Goal: Task Accomplishment & Management: Manage account settings

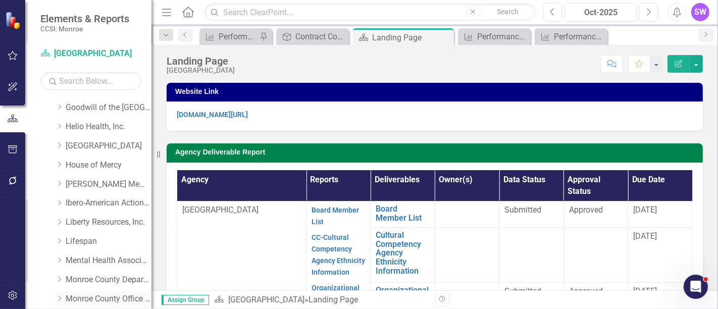
scroll to position [224, 0]
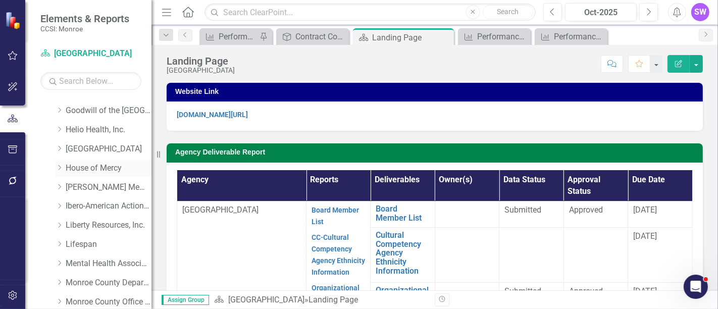
click at [60, 165] on icon "Dropdown" at bounding box center [60, 168] width 8 height 6
click at [60, 165] on icon "Dropdown" at bounding box center [59, 167] width 6 height 8
click at [67, 164] on link "House of Mercy" at bounding box center [109, 169] width 86 height 12
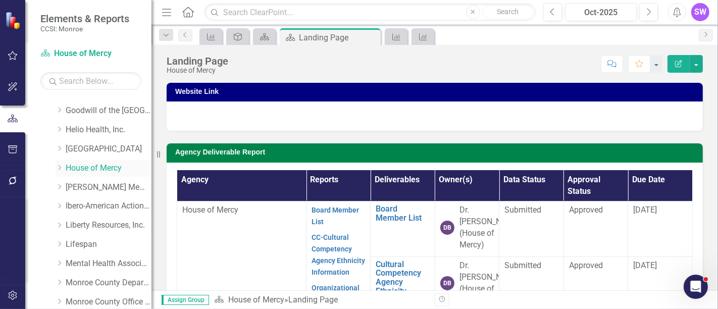
click at [60, 165] on icon "Dropdown" at bounding box center [60, 168] width 8 height 6
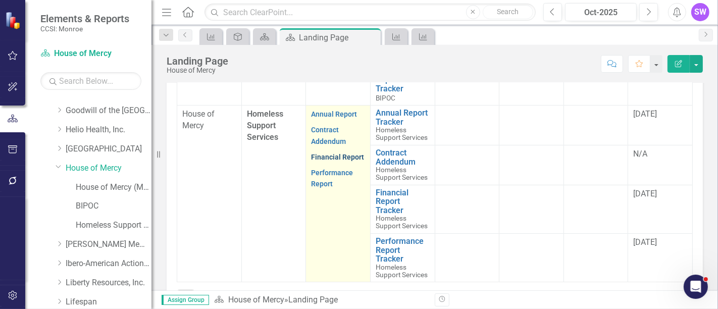
scroll to position [251, 0]
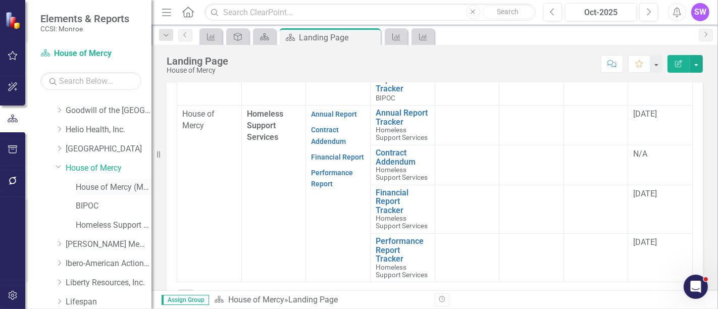
click at [97, 187] on link "House of Mercy (MCOMH Internal)" at bounding box center [114, 188] width 76 height 12
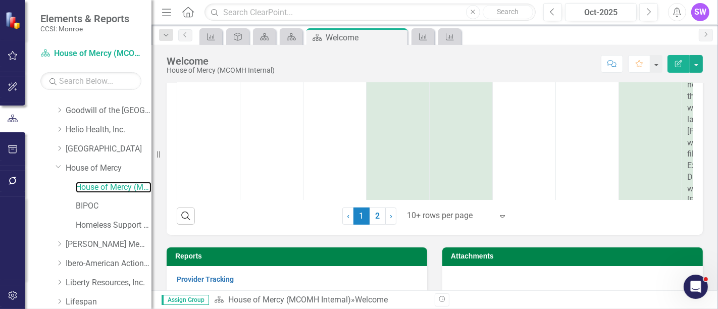
scroll to position [216, 0]
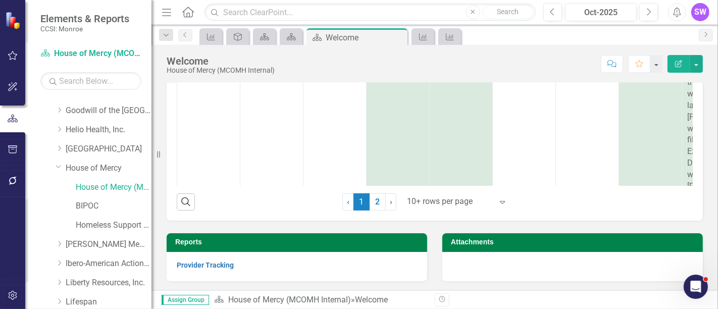
click at [474, 262] on div at bounding box center [572, 266] width 260 height 29
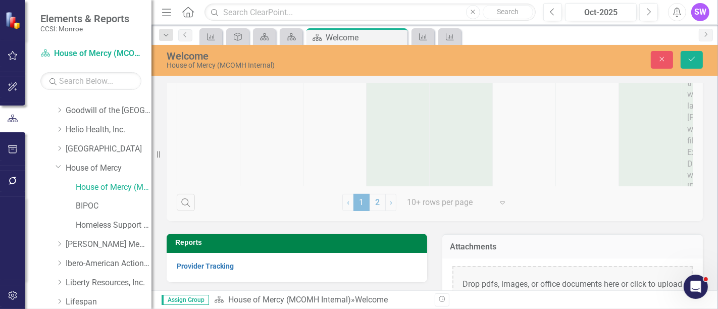
click at [501, 284] on div "Drop pdfs, images, or office documents here or click to upload" at bounding box center [572, 284] width 240 height 36
click at [694, 62] on icon "Save" at bounding box center [691, 59] width 9 height 7
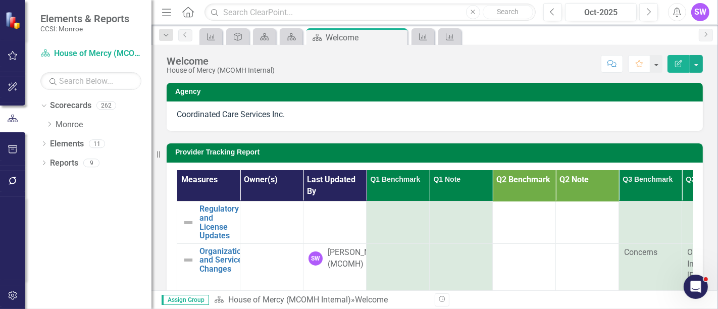
scroll to position [0, 0]
